Goal: Task Accomplishment & Management: Use online tool/utility

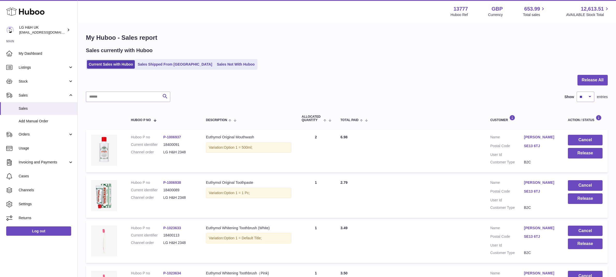
select select "**"
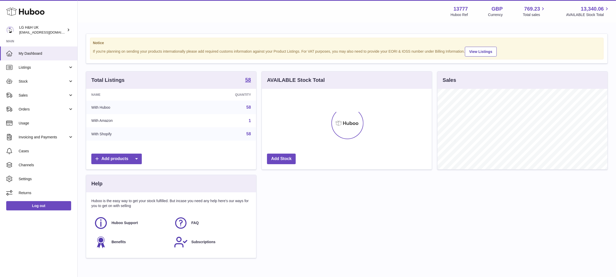
scroll to position [80, 170]
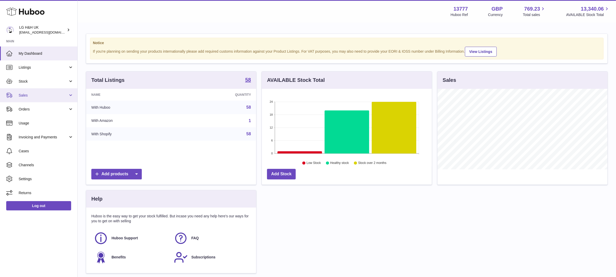
click at [30, 98] on link "Sales" at bounding box center [38, 95] width 77 height 14
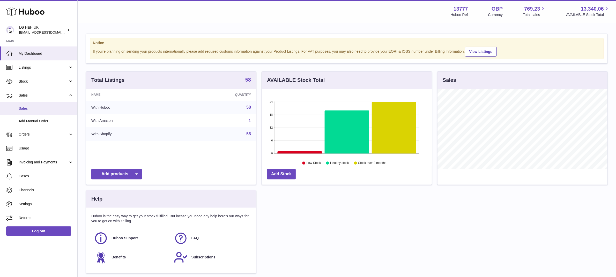
click at [28, 108] on span "Sales" at bounding box center [46, 108] width 55 height 5
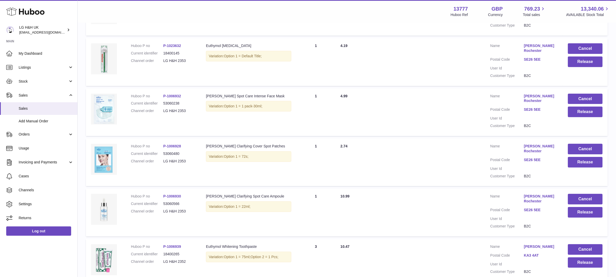
scroll to position [360, 0]
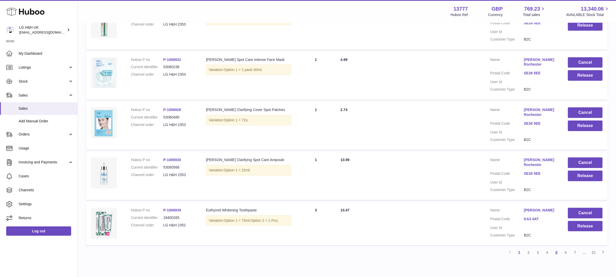
click at [552, 248] on link "5" at bounding box center [555, 252] width 9 height 9
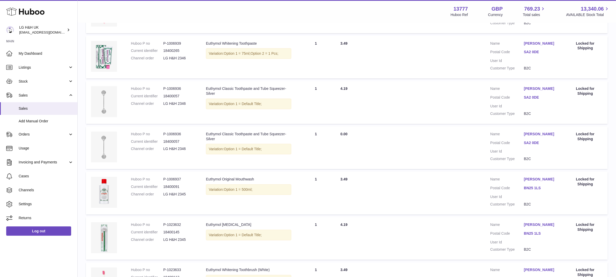
scroll to position [360, 0]
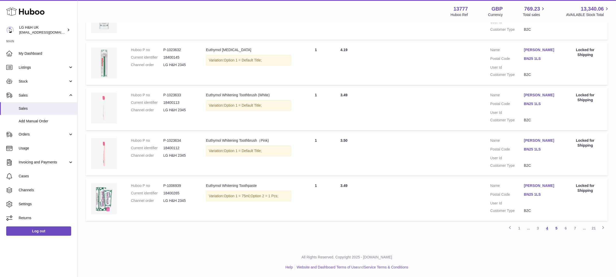
click at [547, 226] on link "4" at bounding box center [546, 228] width 9 height 9
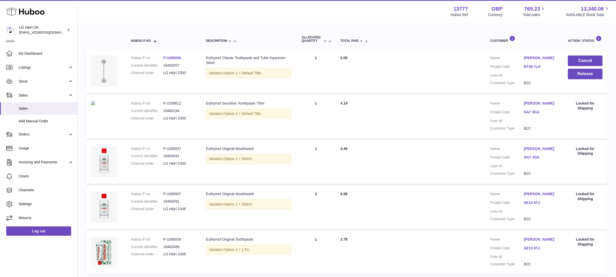
scroll to position [23, 0]
